Goal: Task Accomplishment & Management: Manage account settings

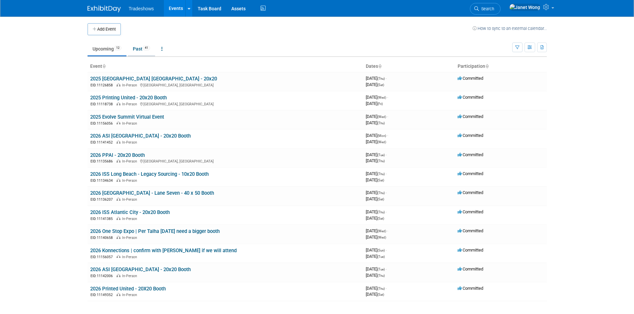
click at [141, 54] on link "Past 41" at bounding box center [141, 49] width 27 height 13
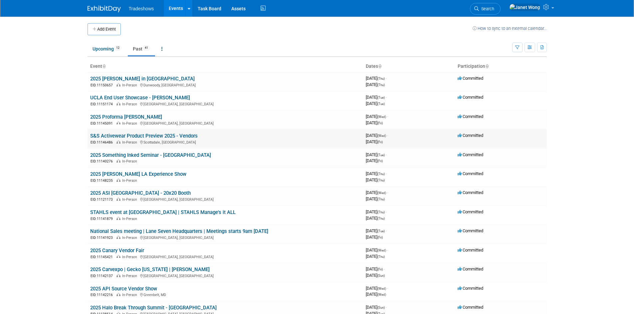
click at [161, 136] on link "S&S Activewear Product Preview 2025 - Vendors" at bounding box center [143, 136] width 107 height 6
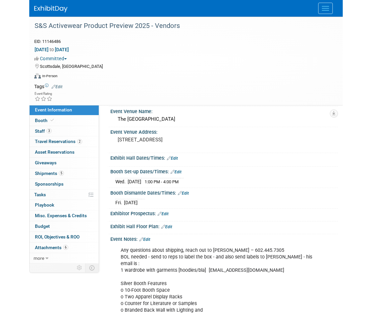
scroll to position [33, 0]
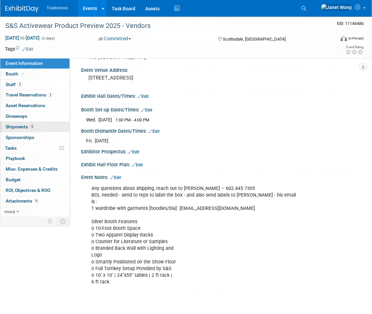
click at [17, 123] on link "5 Shipments 5" at bounding box center [34, 127] width 69 height 10
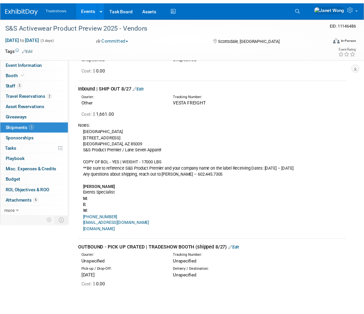
scroll to position [192, 0]
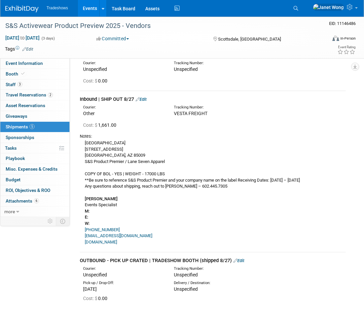
click at [243, 260] on link "Edit" at bounding box center [239, 260] width 11 height 5
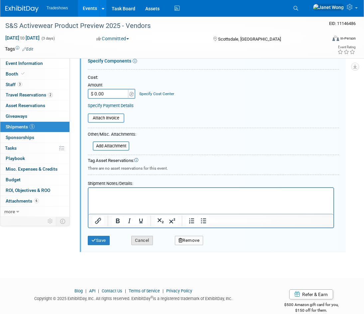
scroll to position [482, 0]
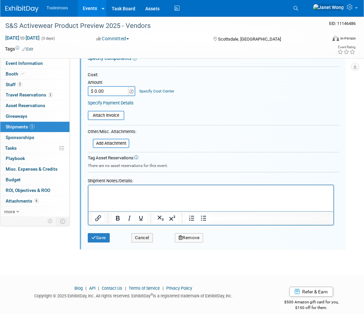
click at [104, 194] on html at bounding box center [211, 189] width 245 height 9
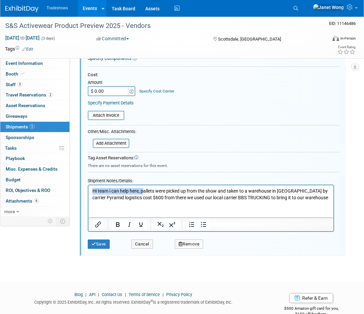
drag, startPoint x: 145, startPoint y: 191, endPoint x: 88, endPoint y: 189, distance: 56.6
click at [89, 189] on html "Hi team i can help here, pallets were picked up from the show and taken to a wa…" at bounding box center [211, 193] width 245 height 16
click at [325, 199] on p "Per Camila, pallets were picked up from the show and taken to a warehouse in Hu…" at bounding box center [212, 194] width 238 height 13
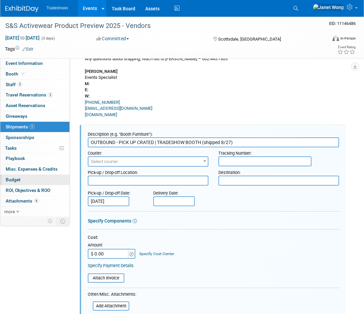
scroll to position [316, 0]
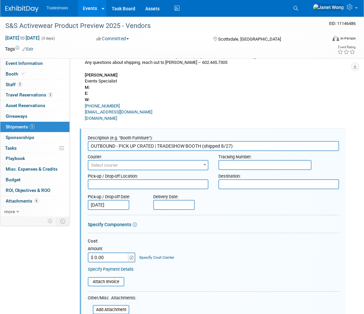
click at [99, 166] on span "Select courier" at bounding box center [104, 165] width 27 height 5
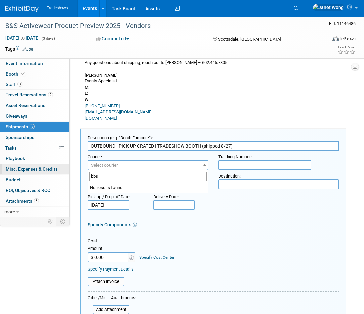
drag, startPoint x: 101, startPoint y: 177, endPoint x: 64, endPoint y: 171, distance: 37.4
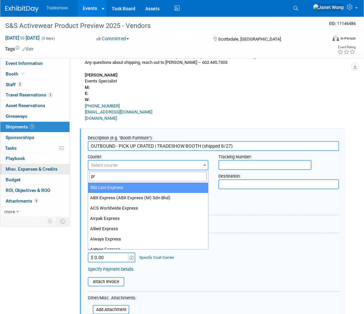
type input "p"
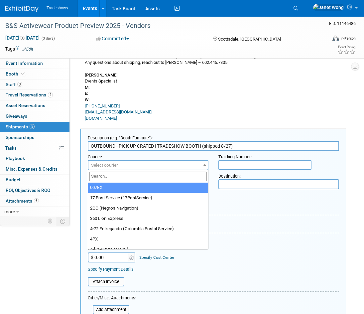
click at [113, 176] on input "search" at bounding box center [148, 177] width 117 height 10
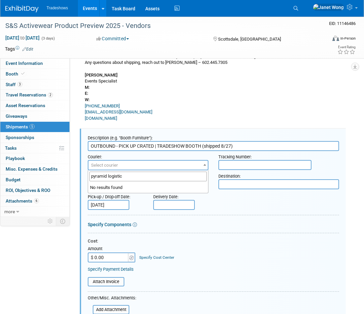
type input "pyramid logistics"
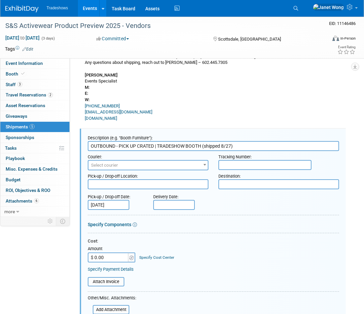
click at [209, 196] on div "Delivery Date:" at bounding box center [181, 200] width 66 height 19
click at [141, 167] on span "Select courier" at bounding box center [148, 165] width 119 height 9
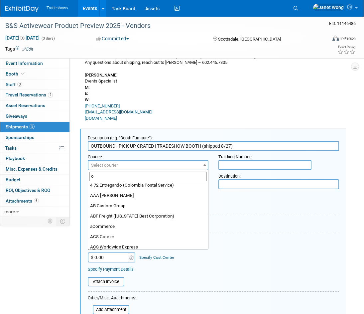
scroll to position [0, 0]
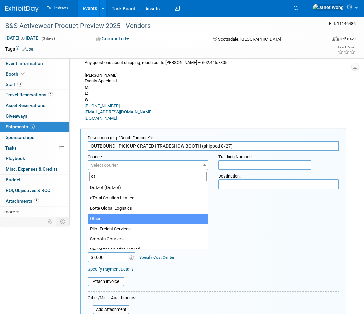
type input "ot"
select select "1"
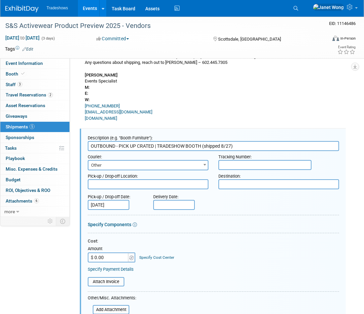
click at [226, 211] on form "Description (e.g. "Booth Furniture"): OUTBOUND - PICK UP CRATED | TRADESHOW BOO…" at bounding box center [214, 275] width 252 height 286
click at [191, 183] on textarea at bounding box center [148, 184] width 121 height 10
type textarea "P"
click at [225, 164] on input "text" at bounding box center [265, 165] width 93 height 10
type input "Pyramid Logistics --> BBS Trucking"
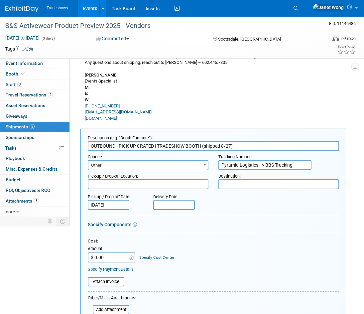
click at [160, 243] on div "Cost:" at bounding box center [214, 241] width 252 height 6
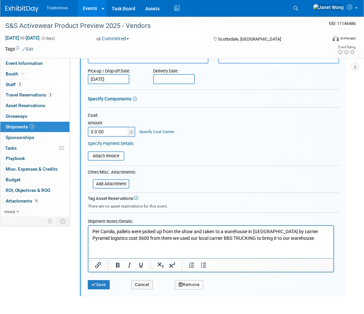
scroll to position [496, 0]
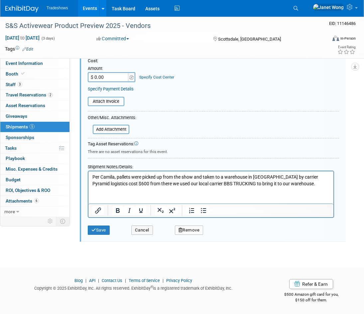
click at [95, 235] on div "Save Cancel Remove" at bounding box center [214, 228] width 252 height 20
click at [98, 232] on button "Save" at bounding box center [99, 230] width 22 height 9
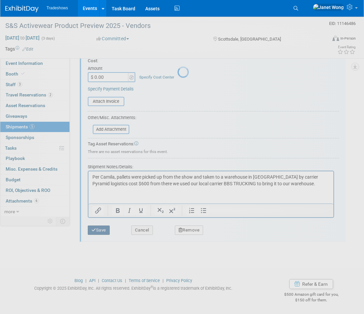
scroll to position [283, 0]
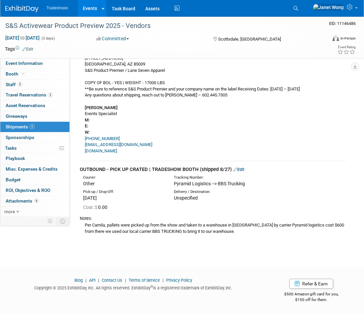
click at [93, 9] on link "Events" at bounding box center [90, 8] width 24 height 17
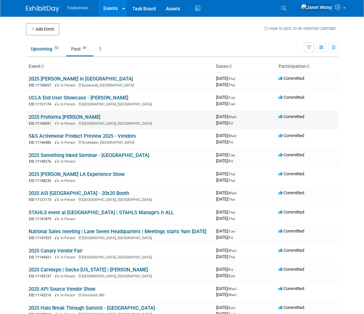
click at [60, 114] on link "2025 Proforma [PERSON_NAME]" at bounding box center [65, 117] width 72 height 6
click at [56, 137] on link "S&S Activewear Product Preview 2025 - Vendors" at bounding box center [82, 136] width 107 height 6
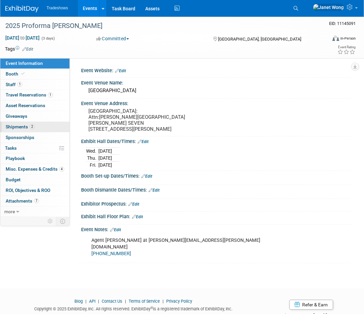
click at [23, 127] on span "Shipments 2" at bounding box center [20, 126] width 29 height 5
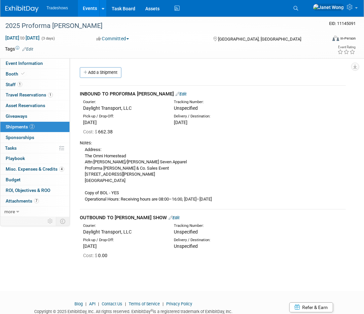
click at [169, 219] on link "Edit" at bounding box center [174, 217] width 11 height 5
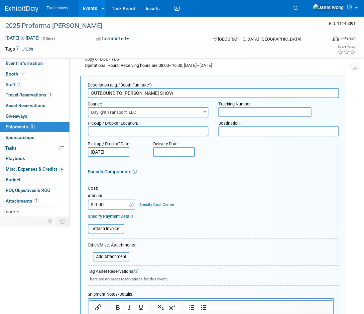
click at [112, 207] on input "$ 0.00" at bounding box center [109, 205] width 42 height 10
type input "$ 993.00"
click at [198, 226] on table "Attach Invoice" at bounding box center [214, 228] width 252 height 9
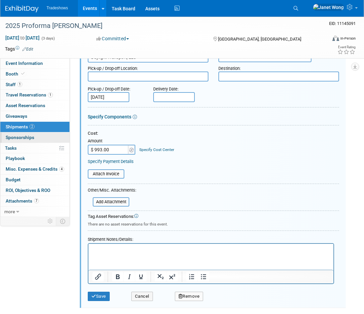
scroll to position [188, 0]
click at [112, 253] on html at bounding box center [211, 248] width 245 height 9
paste body "Rich Text Area. Press ALT-0 for help."
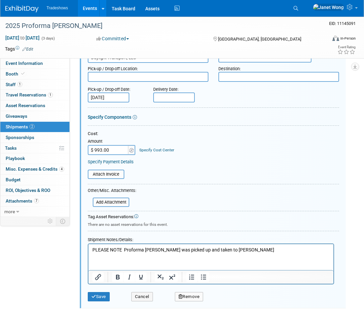
click at [124, 249] on p "PLEASE NOTE Proforma Albrecht was picked up and taken to Nadel" at bounding box center [212, 250] width 238 height 7
click at [100, 298] on button "Save" at bounding box center [99, 296] width 22 height 9
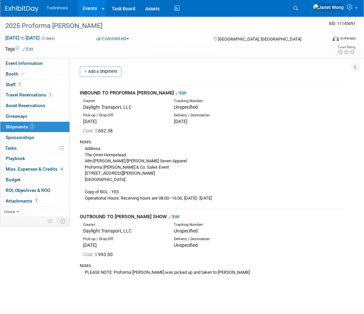
scroll to position [0, 0]
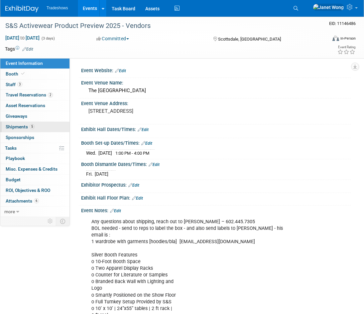
click at [24, 124] on span "Shipments 5" at bounding box center [20, 126] width 29 height 5
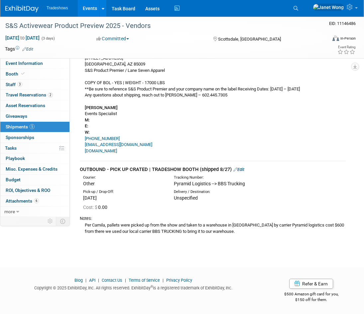
scroll to position [250, 0]
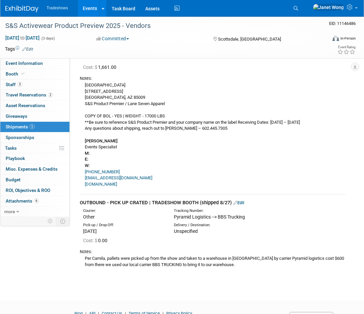
click at [245, 202] on link "Edit" at bounding box center [239, 202] width 11 height 5
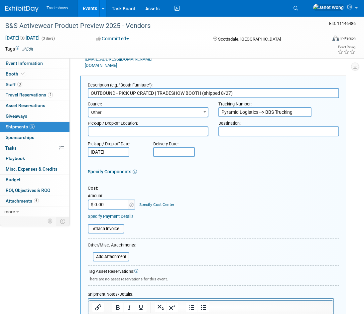
scroll to position [0, 0]
click at [104, 203] on input "$ 0.00" at bounding box center [109, 205] width 42 height 10
type input "$ 780.00"
click at [218, 212] on div "Cost: Amount $ 780.00 Specify Cost Center Cost Center -- Not Specified --" at bounding box center [214, 202] width 252 height 34
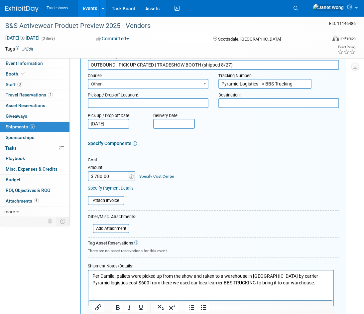
scroll to position [486, 0]
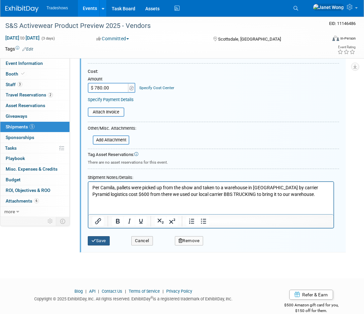
click at [105, 238] on button "Save" at bounding box center [99, 240] width 22 height 9
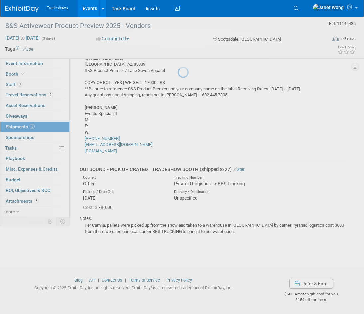
scroll to position [283, 0]
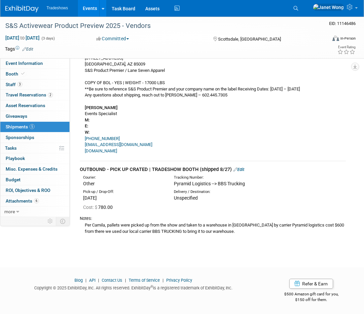
click at [239, 170] on link "Edit" at bounding box center [239, 169] width 11 height 5
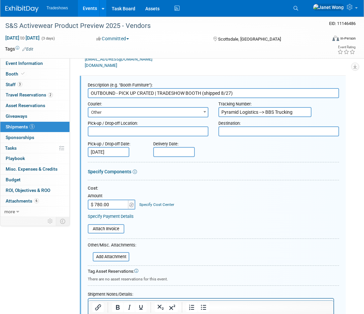
scroll to position [486, 0]
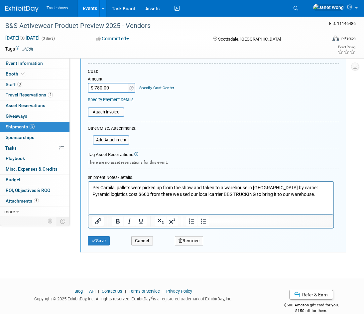
click at [147, 197] on html "Per Camila, pallets were picked up from the show and taken to a warehouse in Hu…" at bounding box center [211, 190] width 245 height 16
click at [320, 196] on p "Per Camila, pallets were picked up from the show and taken to a warehouse in Hu…" at bounding box center [212, 190] width 238 height 13
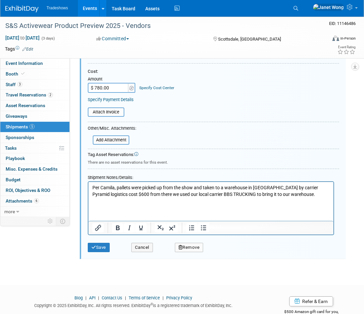
paste body "Rich Text Area. Press ALT-0 for help."
click at [93, 202] on p "Pyramid Logistics $600 BBS TRUCKING $180" at bounding box center [212, 200] width 238 height 7
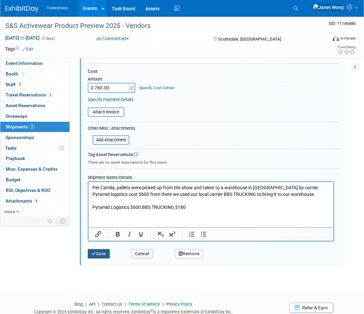
click at [98, 256] on button "Save" at bounding box center [99, 253] width 22 height 9
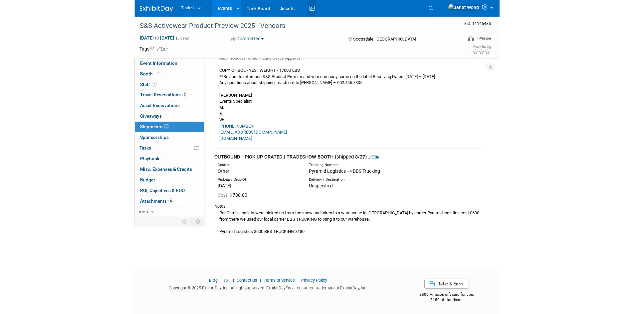
scroll to position [295, 0]
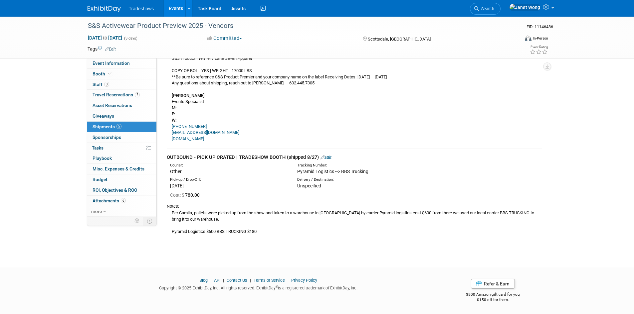
click at [167, 11] on link "Events" at bounding box center [176, 8] width 24 height 17
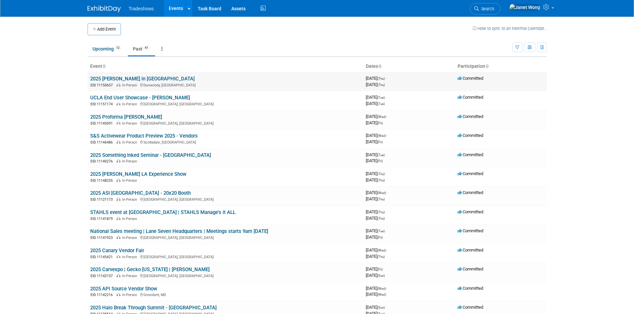
click at [123, 76] on link "2025 [PERSON_NAME] in [GEOGRAPHIC_DATA]" at bounding box center [142, 79] width 104 height 6
click at [143, 96] on link "UCLA End User Showcase - [PERSON_NAME]" at bounding box center [140, 98] width 100 height 6
click at [117, 117] on link "2025 Proforma [PERSON_NAME]" at bounding box center [126, 117] width 72 height 6
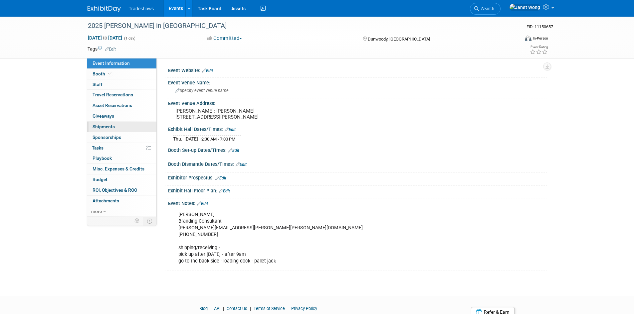
click at [111, 122] on link "0 Shipments 0" at bounding box center [121, 127] width 69 height 10
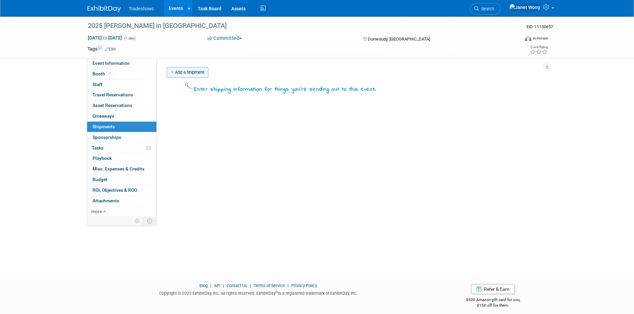
click at [182, 70] on link "Add a Shipment" at bounding box center [188, 72] width 42 height 11
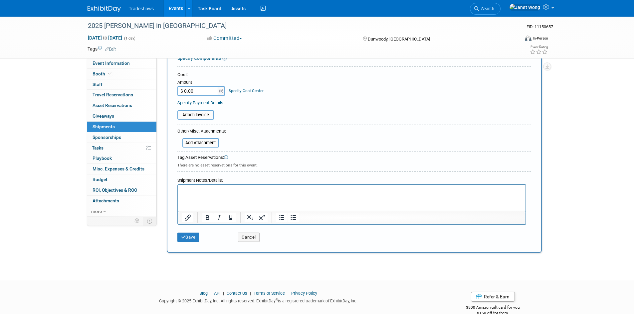
scroll to position [124, 0]
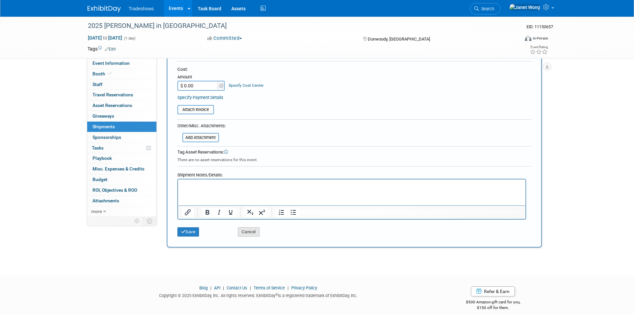
type input "OUTBOUND"
click at [255, 235] on button "Cancel" at bounding box center [249, 232] width 22 height 9
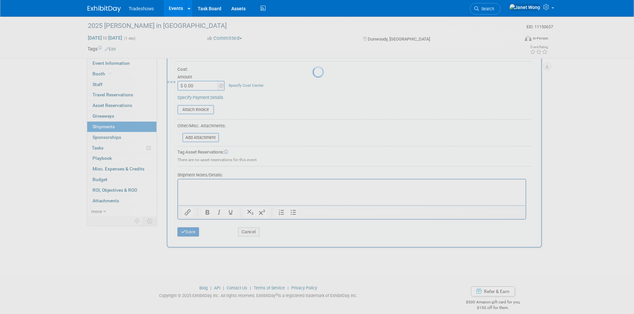
scroll to position [0, 0]
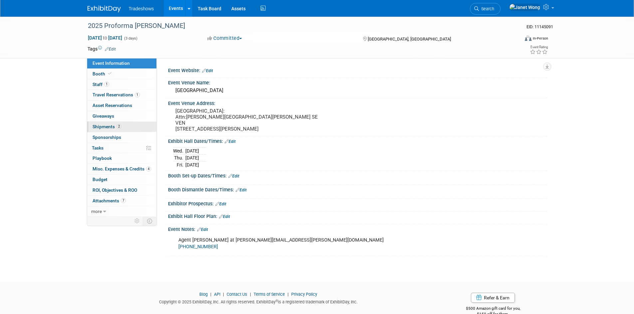
click at [112, 124] on link "2 Shipments 2" at bounding box center [121, 127] width 69 height 10
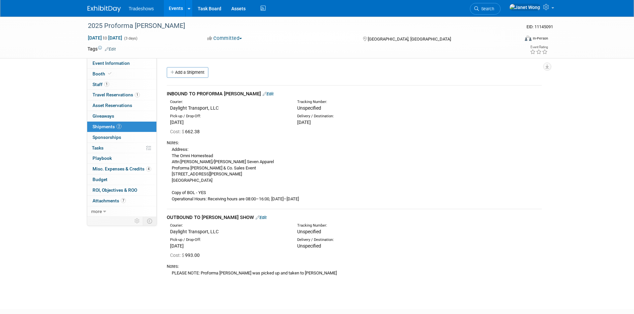
drag, startPoint x: 166, startPoint y: 216, endPoint x: 233, endPoint y: 221, distance: 67.1
click at [233, 221] on div "INBOUND TO PROFORMA [PERSON_NAME] Courier: Daylight Transport, LLC" at bounding box center [354, 182] width 385 height 205
drag, startPoint x: 166, startPoint y: 93, endPoint x: 249, endPoint y: 93, distance: 82.5
click at [249, 93] on div "INBOUND TO PROFORMA [PERSON_NAME]" at bounding box center [354, 94] width 375 height 7
copy div "INBOUND TO PROFORMA [PERSON_NAME]"
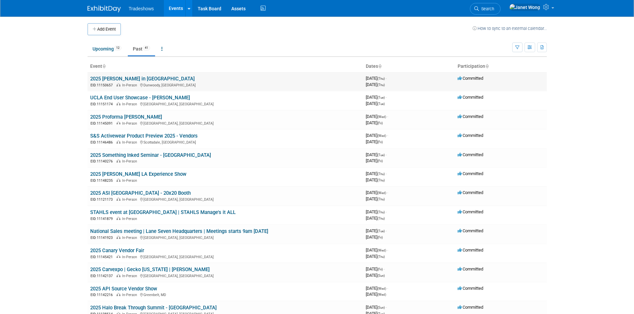
click at [110, 82] on td "2025 Nadel in Atlanta EID: 11150657 In-Person Dunwoody, GA" at bounding box center [226, 81] width 276 height 19
click at [112, 79] on link "2025 [PERSON_NAME] in [GEOGRAPHIC_DATA]" at bounding box center [142, 79] width 104 height 6
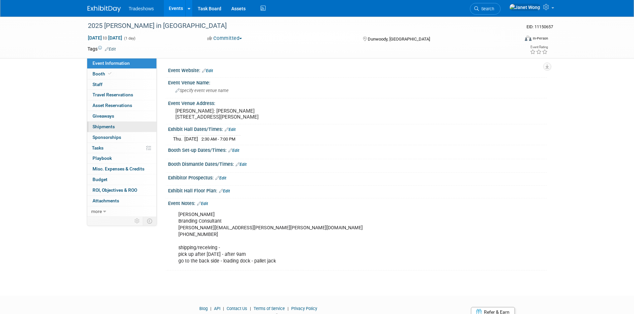
click at [110, 125] on span "Shipments 0" at bounding box center [104, 126] width 22 height 5
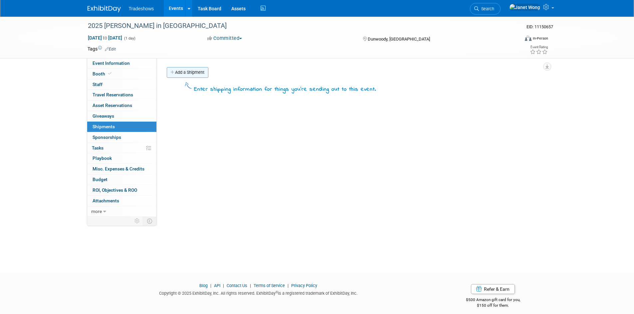
click at [195, 73] on link "Add a Shipment" at bounding box center [188, 72] width 42 height 11
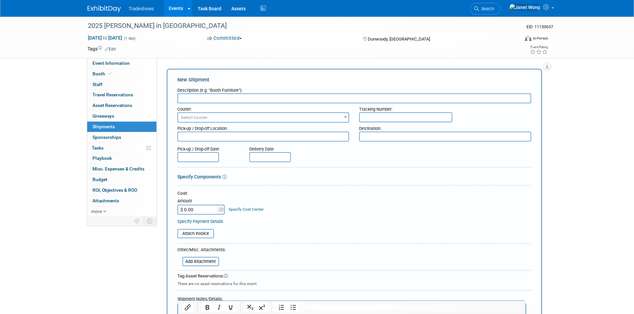
paste input "INBOUND TO PROFORMA [PERSON_NAME]"
click at [207, 98] on input "INBOUND TO PROFORMA [PERSON_NAME]" at bounding box center [354, 99] width 354 height 10
type input "INBOUND FROM PROFORMA [PERSON_NAME]"
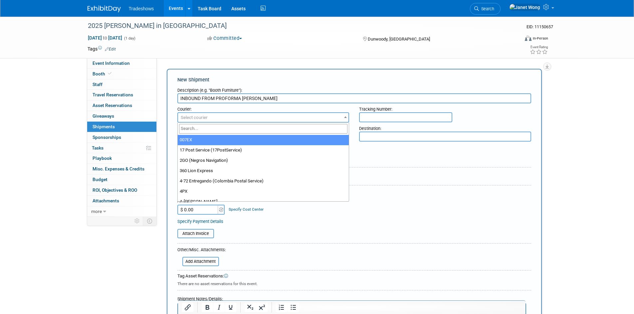
click at [224, 119] on span "Select courier" at bounding box center [263, 117] width 171 height 9
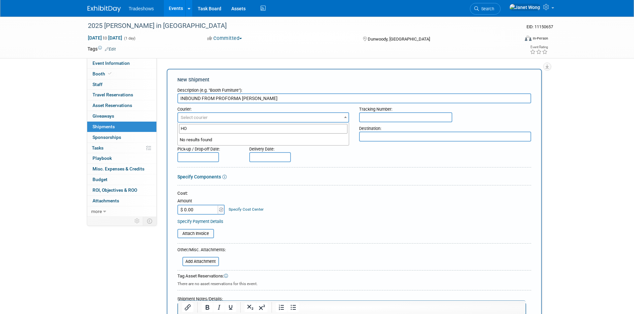
type input "H"
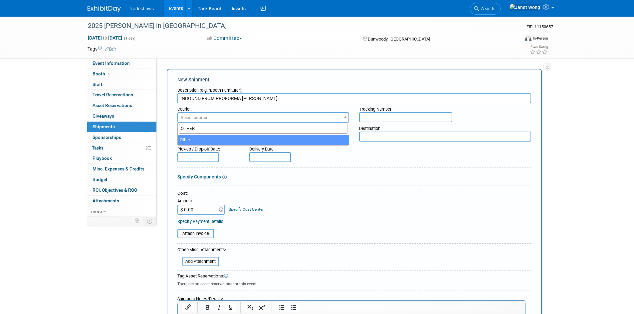
type input "OTHER"
select select "1"
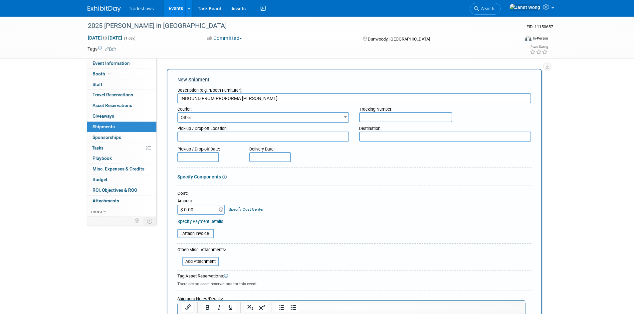
click at [365, 120] on input "text" at bounding box center [405, 117] width 93 height 10
type input "HOMELAND TRANSPORT INC"
click at [368, 139] on textarea at bounding box center [445, 137] width 172 height 10
click at [382, 136] on textarea at bounding box center [445, 137] width 172 height 10
type textarea "n"
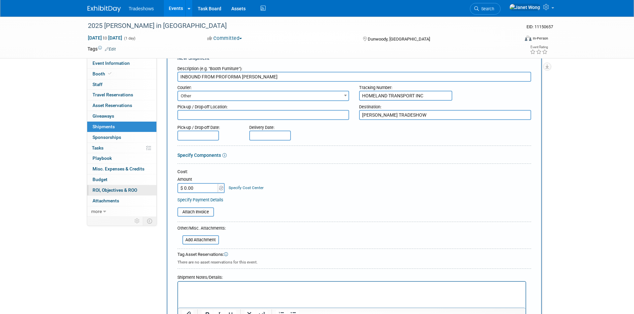
scroll to position [33, 0]
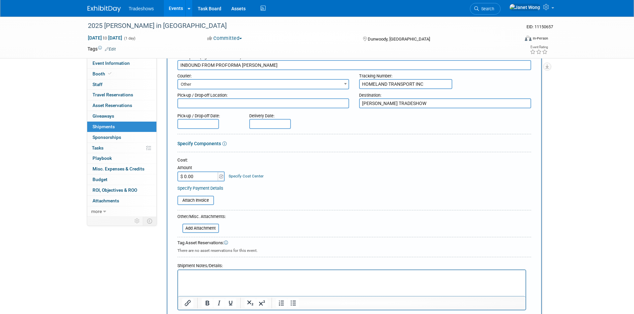
type textarea "[PERSON_NAME] TRADESHOW"
click at [208, 177] on input "$ 0.00" at bounding box center [198, 177] width 42 height 10
type input "$ 723.00"
click at [287, 215] on form "Description (e.g. "Booth Furniture"): INBOUND FROM PROFORMA [PERSON_NAME] Couri…" at bounding box center [354, 191] width 354 height 280
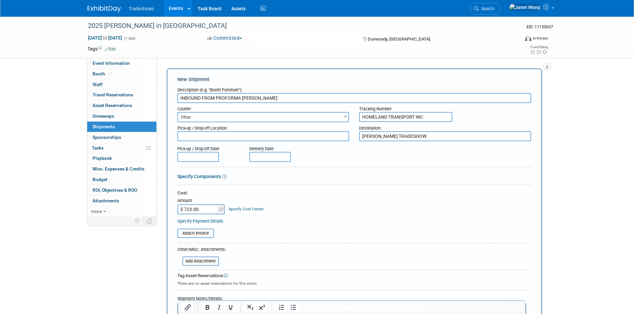
scroll to position [0, 0]
click at [194, 160] on input "text" at bounding box center [198, 157] width 42 height 10
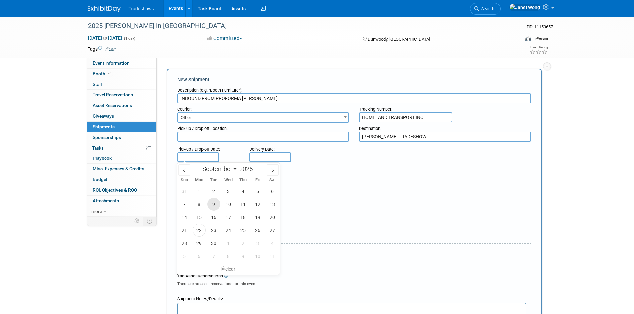
click at [215, 205] on span "9" at bounding box center [213, 204] width 13 height 13
type input "[DATE]"
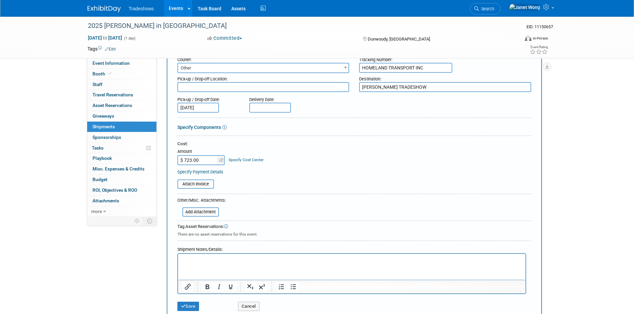
scroll to position [65, 0]
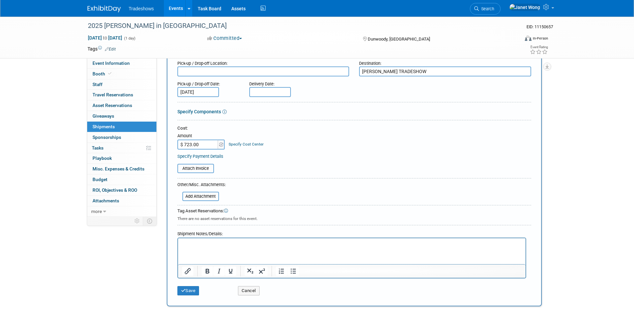
click at [231, 247] on p "Rich Text Area. Press ALT-0 for help." at bounding box center [352, 244] width 340 height 7
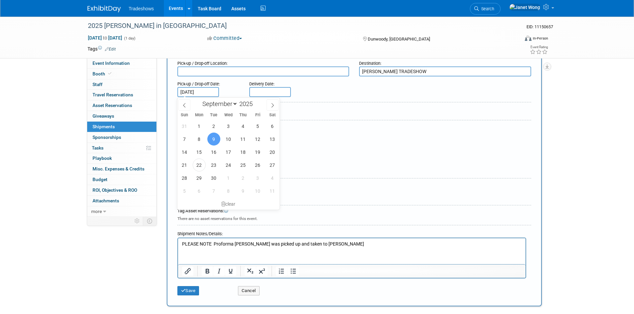
click at [212, 246] on p "PLEASE NOTE Proforma [PERSON_NAME] was picked up and taken to [PERSON_NAME]" at bounding box center [352, 244] width 340 height 7
click at [326, 215] on div "There are no asset reservations for this event." at bounding box center [354, 218] width 354 height 7
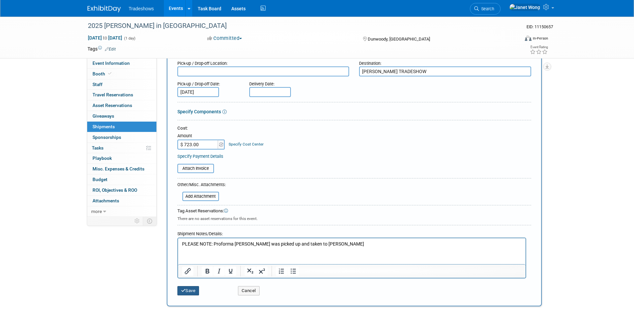
click at [196, 293] on button "Save" at bounding box center [188, 291] width 22 height 9
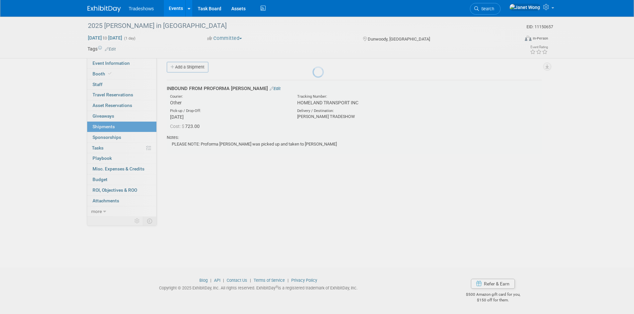
scroll to position [5, 0]
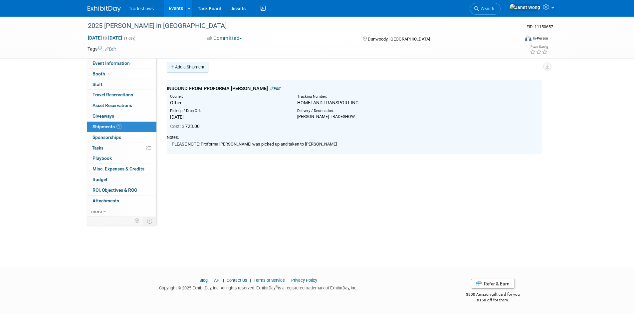
click at [194, 63] on link "Add a Shipment" at bounding box center [188, 67] width 42 height 11
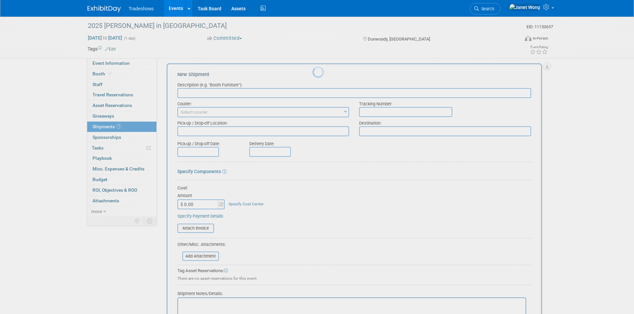
scroll to position [0, 0]
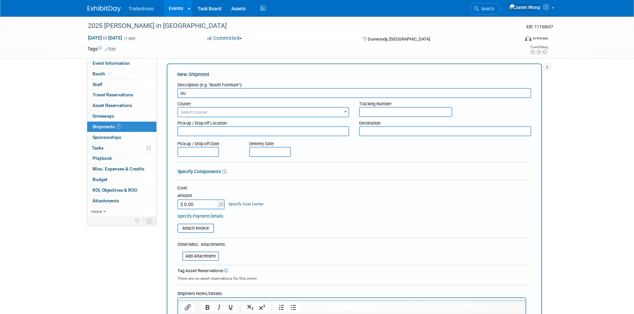
type input "o"
type input "OUTBOUND FROM [PERSON_NAME]"
click at [272, 116] on span "Select courier" at bounding box center [263, 112] width 171 height 9
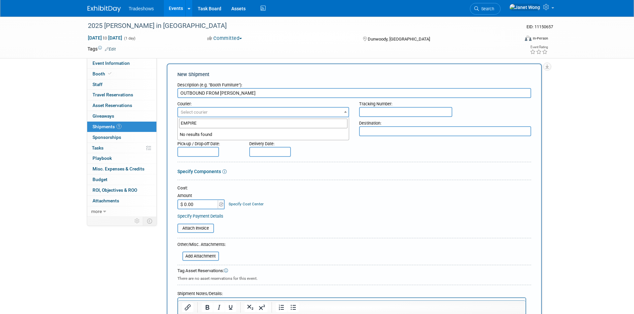
type input "EMPIRE"
click at [272, 116] on span "Select courier" at bounding box center [263, 112] width 171 height 9
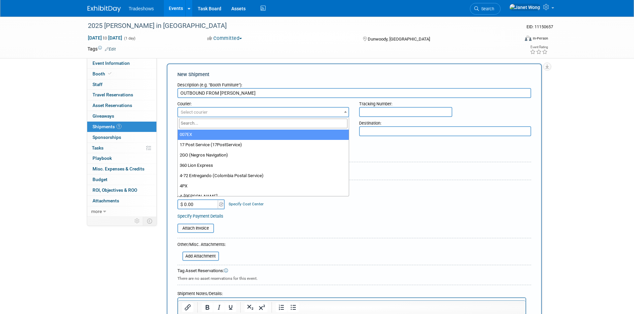
click at [272, 116] on span "Select courier" at bounding box center [263, 112] width 171 height 9
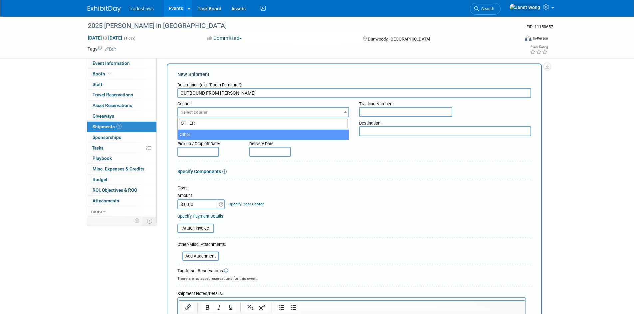
type input "OTHER"
select select "1"
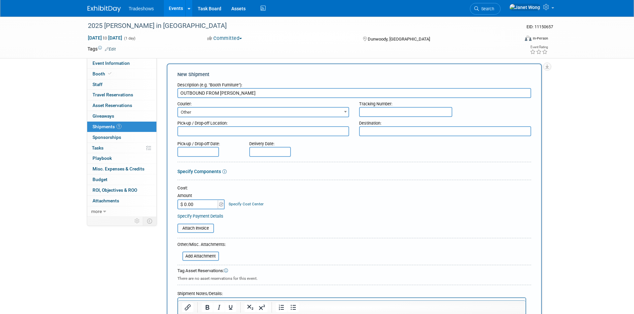
click at [372, 113] on input "text" at bounding box center [405, 112] width 93 height 10
type input "EMPIRE NATIONAL"
click at [382, 135] on textarea at bounding box center [445, 131] width 172 height 10
type textarea "NC LANE SEVEN WAREHOUSE"
click at [352, 165] on form "Description (e.g. "Booth Furniture"): OUTBOUND FROM [GEOGRAPHIC_DATA] Courier: …" at bounding box center [354, 215] width 354 height 272
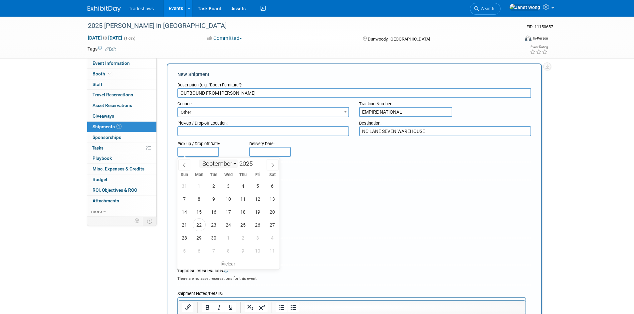
click at [204, 156] on body "Tradeshows Events Add Event Bulk Upload Events Shareable Event Boards Recently …" at bounding box center [317, 152] width 634 height 314
click at [241, 214] on span "18" at bounding box center [243, 212] width 13 height 13
type input "[DATE]"
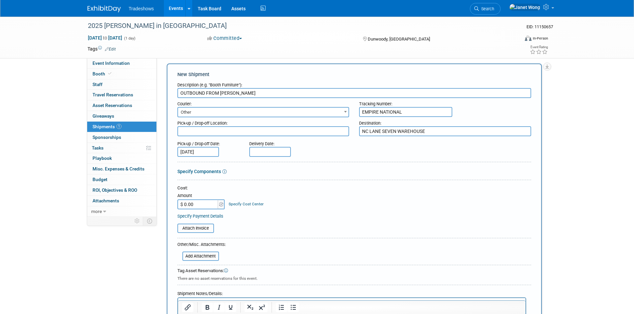
click at [327, 185] on form "Description (e.g. "Booth Furniture"): OUTBOUND FROM [GEOGRAPHIC_DATA] Courier: …" at bounding box center [354, 215] width 354 height 272
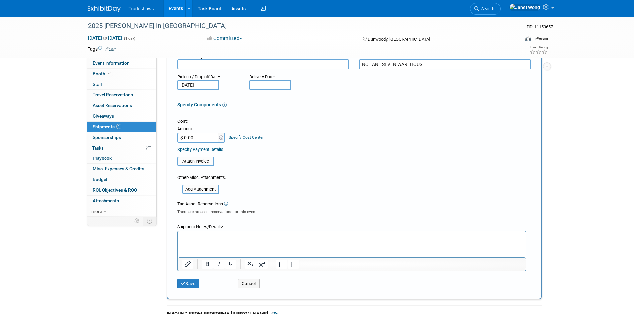
scroll to position [72, 0]
click at [202, 138] on input "$ 0.00" at bounding box center [198, 138] width 42 height 10
type input "$ 723.00"
click at [309, 149] on div "Specify Payment Details" at bounding box center [354, 149] width 354 height 7
click at [238, 241] on html at bounding box center [351, 236] width 347 height 9
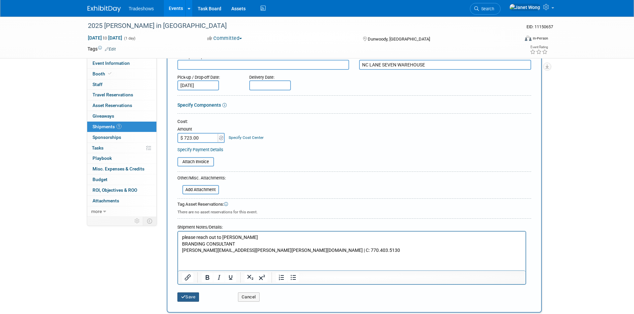
click at [192, 298] on button "Save" at bounding box center [188, 297] width 22 height 9
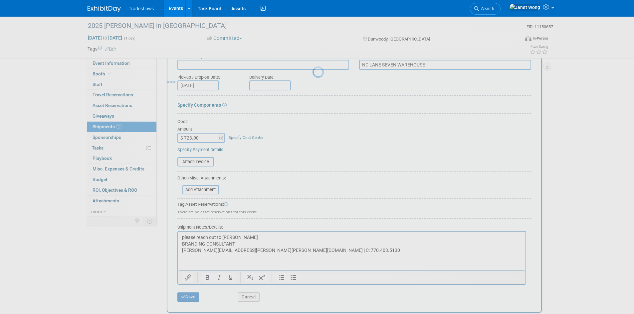
scroll to position [5, 0]
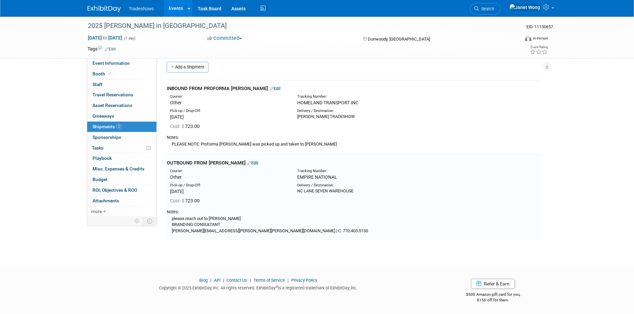
drag, startPoint x: 206, startPoint y: 204, endPoint x: 236, endPoint y: 175, distance: 41.4
click at [206, 203] on div "Cost: $ 723.00" at bounding box center [356, 201] width 372 height 7
click at [234, 166] on div "OUTBOUND FROM [PERSON_NAME] Edit" at bounding box center [354, 163] width 375 height 7
click at [270, 87] on link "Edit" at bounding box center [275, 88] width 11 height 5
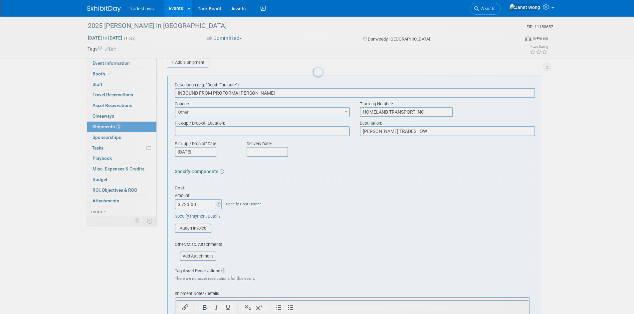
scroll to position [0, 0]
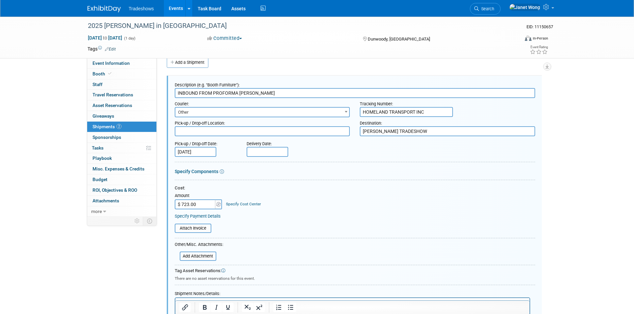
click at [185, 204] on input "$ 723.00" at bounding box center [196, 205] width 42 height 10
click at [186, 204] on input "$ 883.00" at bounding box center [196, 205] width 42 height 10
type input "$ 993.00"
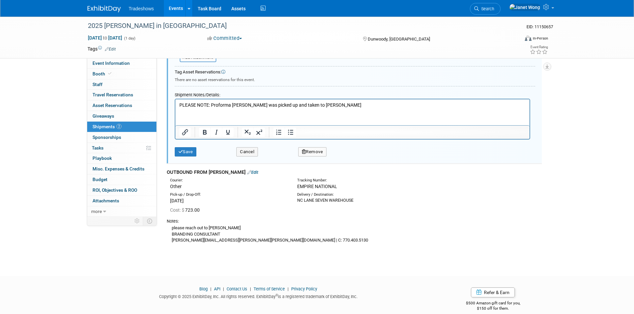
scroll to position [210, 0]
click at [183, 153] on button "Save" at bounding box center [186, 151] width 22 height 9
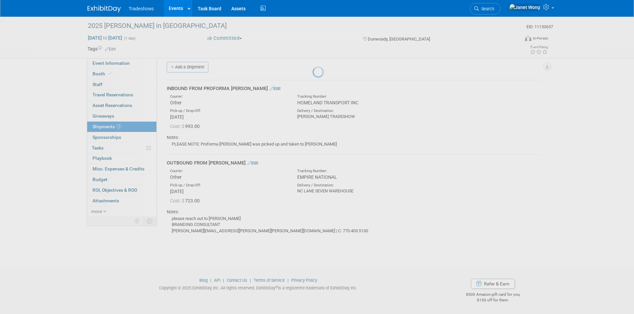
scroll to position [5, 0]
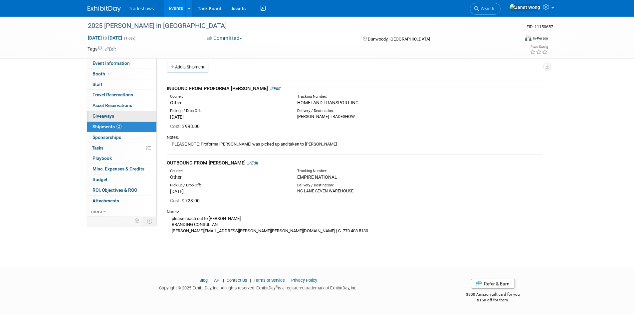
click at [111, 117] on span "Giveaways 0" at bounding box center [104, 115] width 22 height 5
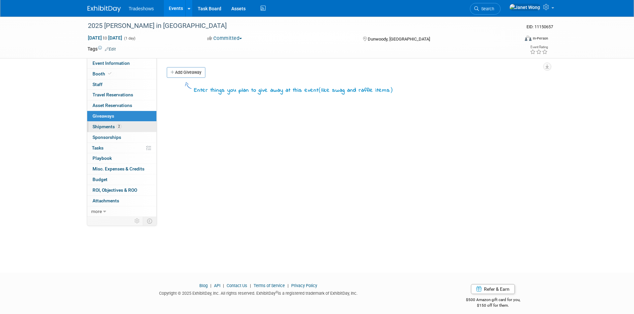
click at [97, 126] on span "Shipments 2" at bounding box center [107, 126] width 29 height 5
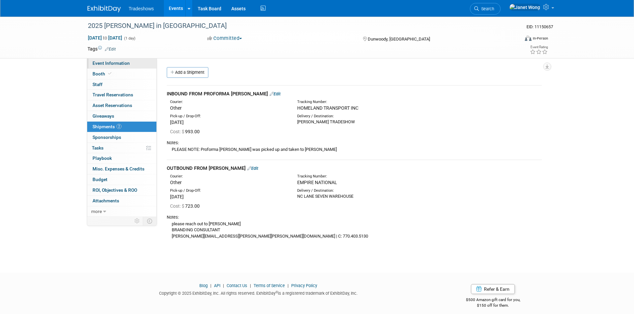
click at [115, 62] on span "Event Information" at bounding box center [111, 63] width 37 height 5
